Goal: Information Seeking & Learning: Learn about a topic

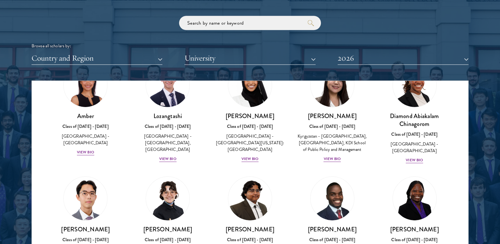
scroll to position [63, 0]
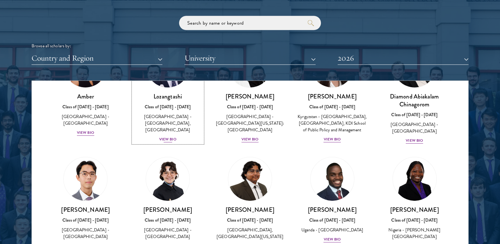
click at [167, 136] on div "View Bio" at bounding box center [167, 139] width 17 height 6
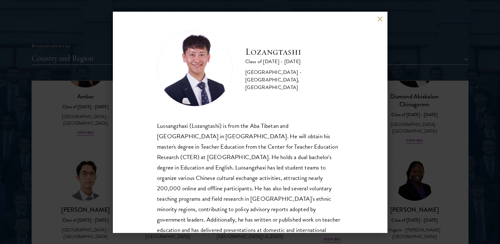
scroll to position [32, 0]
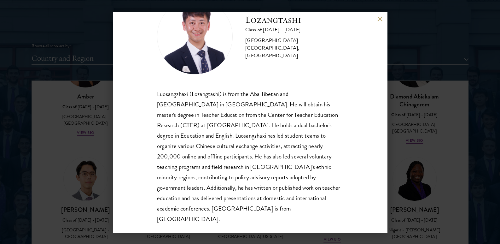
click at [378, 18] on button at bounding box center [379, 18] width 5 height 5
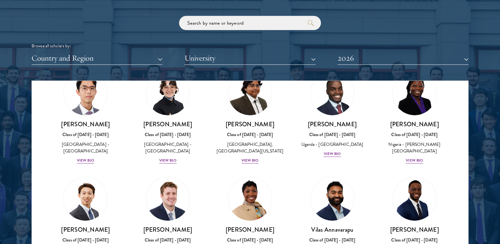
scroll to position [151, 0]
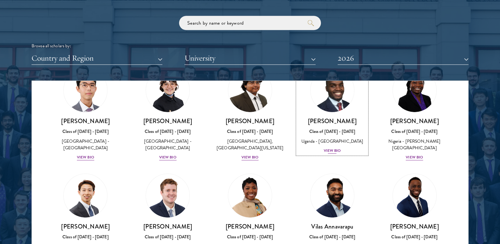
click at [331, 154] on div "View Bio" at bounding box center [332, 151] width 17 height 6
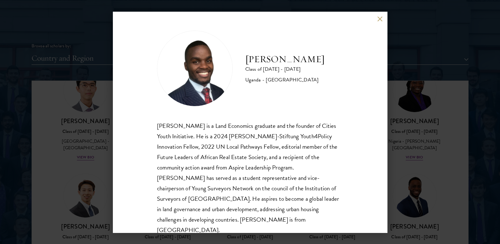
click at [378, 20] on button at bounding box center [379, 18] width 5 height 5
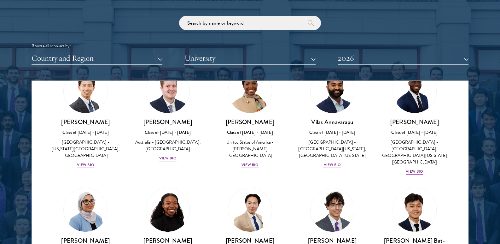
scroll to position [270, 0]
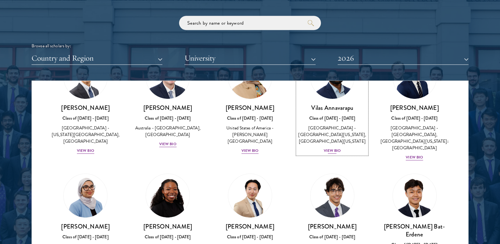
click at [325, 154] on div "View Bio" at bounding box center [332, 151] width 17 height 6
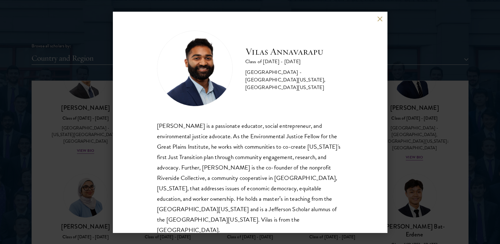
click at [379, 20] on button at bounding box center [379, 18] width 5 height 5
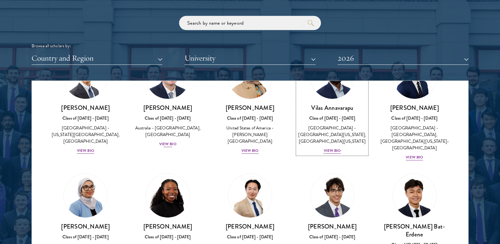
scroll to position [256, 0]
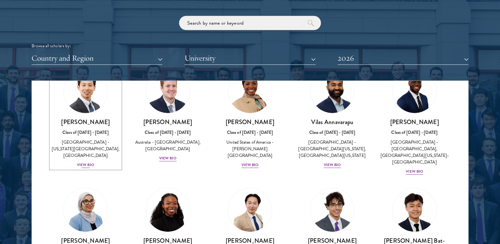
click at [90, 168] on div "View Bio" at bounding box center [85, 165] width 17 height 6
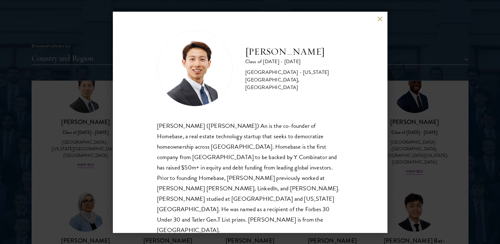
click at [105, 190] on div "[PERSON_NAME] Class of [DATE] - [DATE] [GEOGRAPHIC_DATA] - [US_STATE][GEOGRAPHI…" at bounding box center [250, 122] width 500 height 244
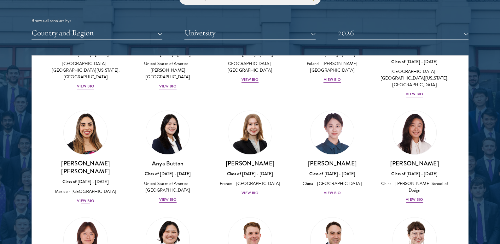
scroll to position [432, 0]
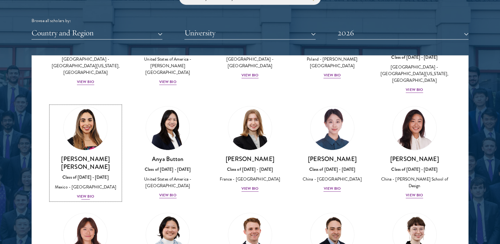
click at [88, 193] on div "View Bio" at bounding box center [85, 196] width 17 height 6
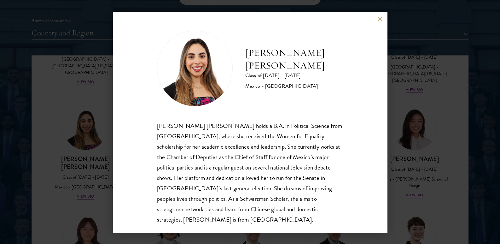
click at [104, 196] on div "[PERSON_NAME] [PERSON_NAME] Class of [DATE] - [DATE] [GEOGRAPHIC_DATA] - [GEOGR…" at bounding box center [250, 122] width 500 height 244
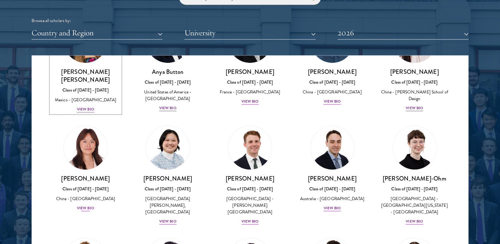
scroll to position [520, 0]
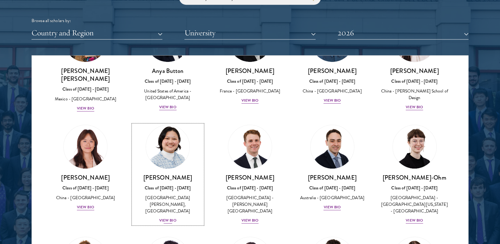
click at [165, 217] on div "View Bio" at bounding box center [167, 220] width 17 height 6
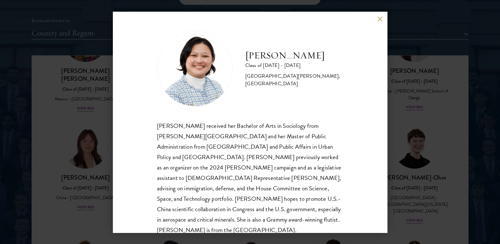
click at [94, 213] on div "[PERSON_NAME] Class of [DATE] - [DATE] [GEOGRAPHIC_DATA] - [PERSON_NAME][GEOGRA…" at bounding box center [250, 122] width 500 height 244
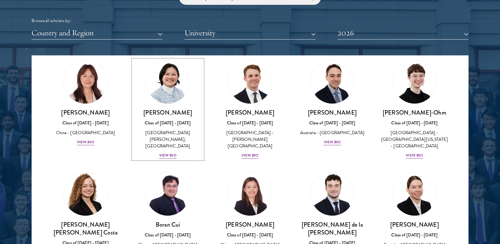
scroll to position [609, 0]
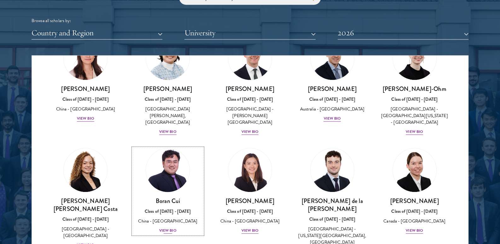
click at [163, 227] on div "View Bio" at bounding box center [167, 230] width 17 height 6
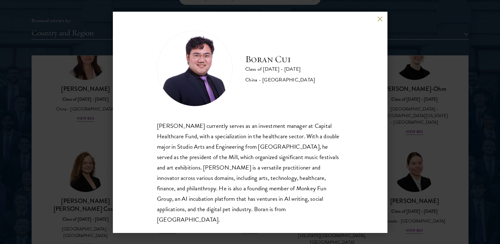
click at [57, 130] on div "[PERSON_NAME] Class of [DATE] - [DATE] [GEOGRAPHIC_DATA] - [GEOGRAPHIC_DATA] [P…" at bounding box center [250, 122] width 500 height 244
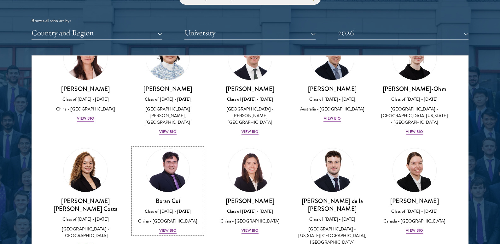
scroll to position [633, 0]
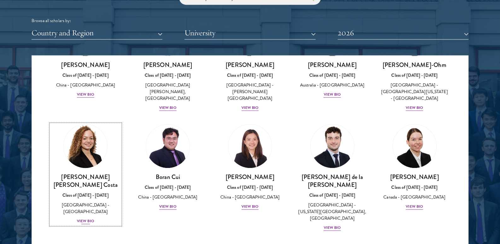
click at [85, 218] on div "View Bio" at bounding box center [85, 221] width 17 height 6
